Goal: Task Accomplishment & Management: Use online tool/utility

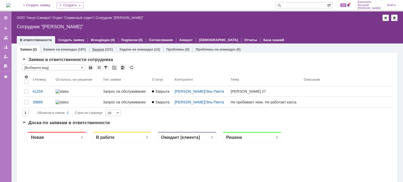
click at [101, 49] on link "Задачи" at bounding box center [98, 50] width 12 height 4
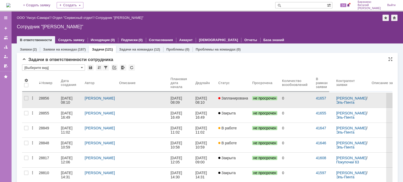
click at [125, 98] on div at bounding box center [142, 98] width 47 height 4
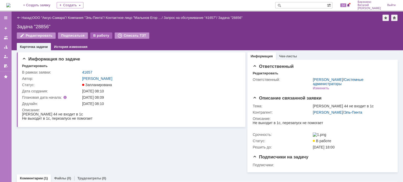
click at [99, 35] on div "В работу" at bounding box center [101, 36] width 22 height 6
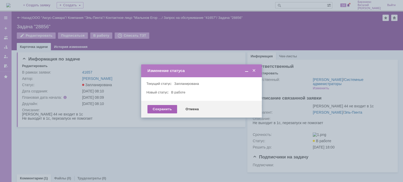
click at [154, 113] on div "Сохранить" at bounding box center [162, 109] width 30 height 8
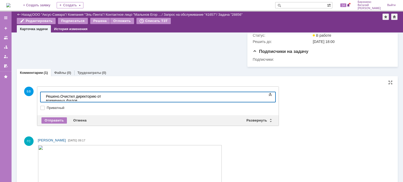
click at [120, 98] on div "Решено. Очистил директорию от временных фалов" at bounding box center [83, 98] width 75 height 8
drag, startPoint x: 140, startPoint y: 98, endPoint x: 40, endPoint y: 100, distance: 99.5
click at [44, 100] on html "Решено. Очистил директорию от временных фалов" at bounding box center [83, 98] width 79 height 13
copy div "Решено. Очистил директорию от временных фалов"
click at [57, 122] on div "Отправить" at bounding box center [53, 121] width 25 height 6
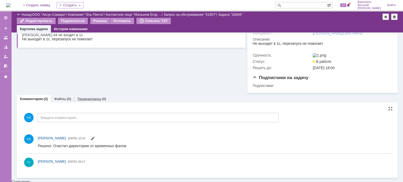
scroll to position [88, 0]
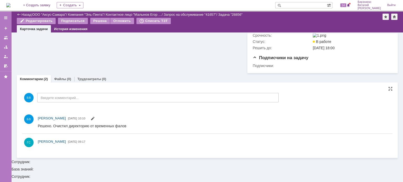
click at [92, 103] on div "БВ Введите комментарий..." at bounding box center [150, 98] width 257 height 24
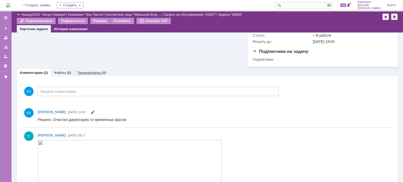
scroll to position [0, 0]
click at [93, 75] on link "Трудозатраты" at bounding box center [89, 73] width 24 height 4
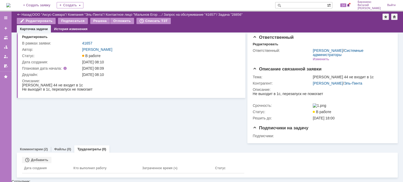
scroll to position [11, 0]
click at [44, 163] on div "Добавить" at bounding box center [36, 161] width 29 height 6
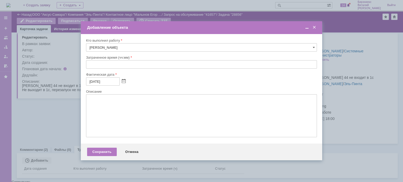
click at [88, 64] on input "text" at bounding box center [201, 64] width 231 height 8
type input "00:30"
click at [91, 82] on input "08.09.2025" at bounding box center [103, 81] width 34 height 8
click at [123, 80] on span at bounding box center [124, 82] width 4 height 4
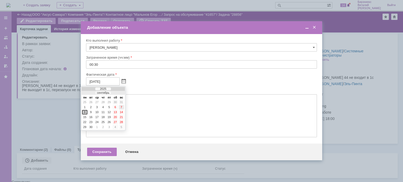
click at [123, 107] on div "7" at bounding box center [121, 107] width 5 height 4
type input "07.09.2025"
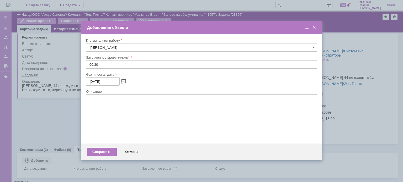
click at [117, 107] on textarea at bounding box center [201, 115] width 231 height 43
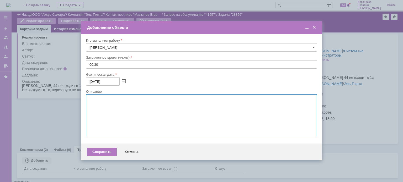
paste textarea "Решено. Очистил директорию от временных фалов"
type textarea "Решено. Очистил директорию от временных фалов"
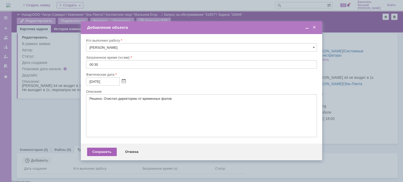
click at [106, 152] on div "Сохранить" at bounding box center [102, 152] width 30 height 8
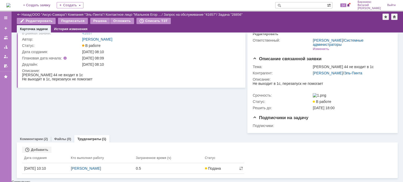
scroll to position [0, 0]
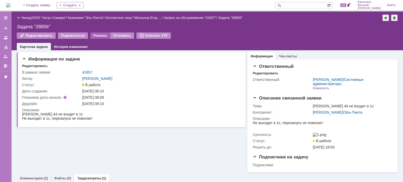
click at [98, 36] on div "Решена" at bounding box center [100, 36] width 20 height 6
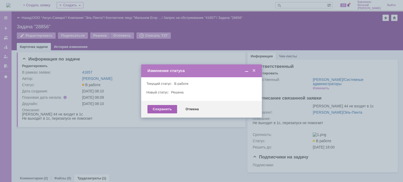
click at [169, 110] on div "Сохранить" at bounding box center [162, 109] width 30 height 8
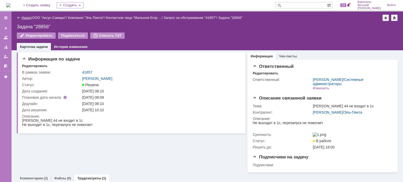
click at [26, 18] on link "Назад" at bounding box center [27, 18] width 10 height 4
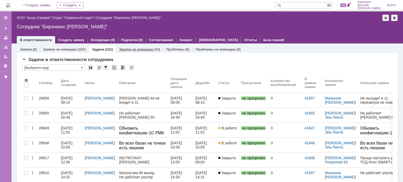
click at [141, 48] on link "Задачи на командах" at bounding box center [136, 50] width 34 height 4
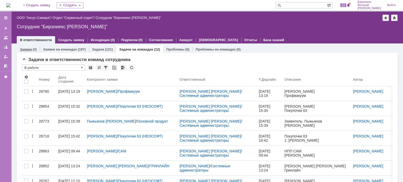
click at [36, 46] on div "Заявки (2)" at bounding box center [28, 50] width 23 height 8
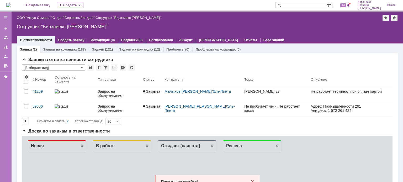
click at [135, 51] on link "Задачи на командах" at bounding box center [136, 50] width 34 height 4
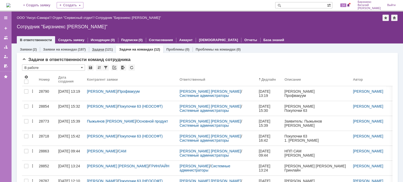
click at [105, 50] on div "(121)" at bounding box center [109, 50] width 8 height 4
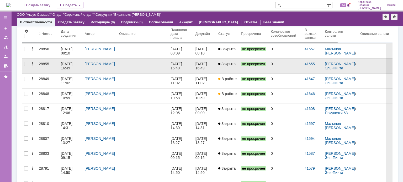
scroll to position [26, 0]
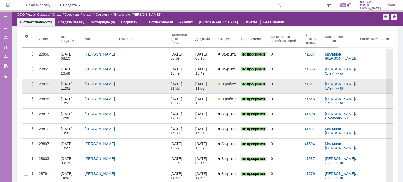
click at [125, 83] on div at bounding box center [142, 84] width 47 height 4
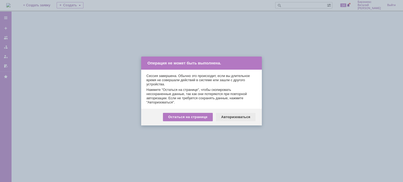
click at [228, 113] on div "Авторизоваться" at bounding box center [236, 117] width 40 height 8
